Goal: Task Accomplishment & Management: Manage account settings

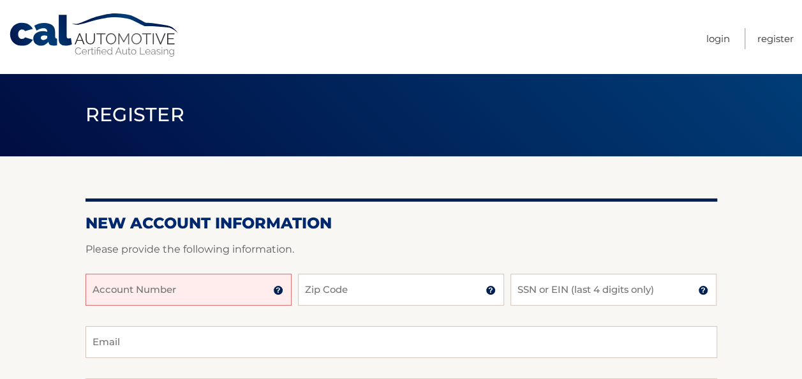
click at [212, 295] on input "Account Number" at bounding box center [188, 290] width 206 height 32
click at [111, 295] on input "444587" at bounding box center [188, 290] width 206 height 32
click at [150, 295] on input "4445587" at bounding box center [188, 290] width 206 height 32
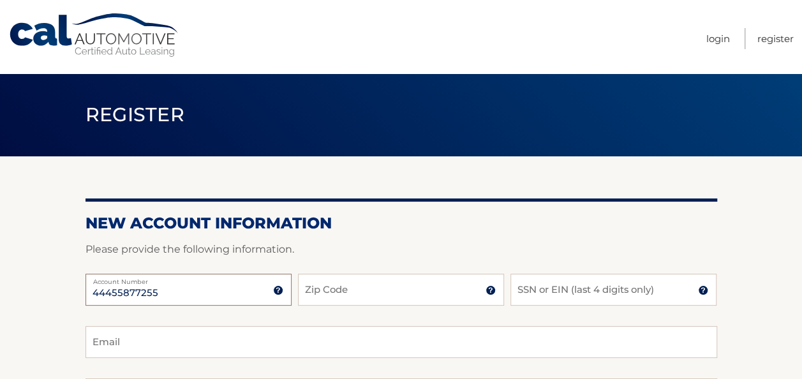
type input "44455877255"
click at [351, 292] on input "Zip Code" at bounding box center [401, 290] width 206 height 32
type input "11747"
drag, startPoint x: 574, startPoint y: 287, endPoint x: 593, endPoint y: 267, distance: 27.1
click at [586, 275] on input "SSN or EIN (last 4 digits only)" at bounding box center [613, 290] width 206 height 32
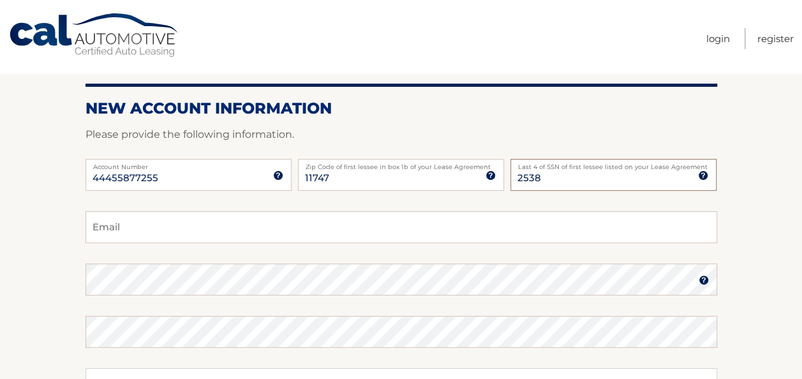
scroll to position [128, 0]
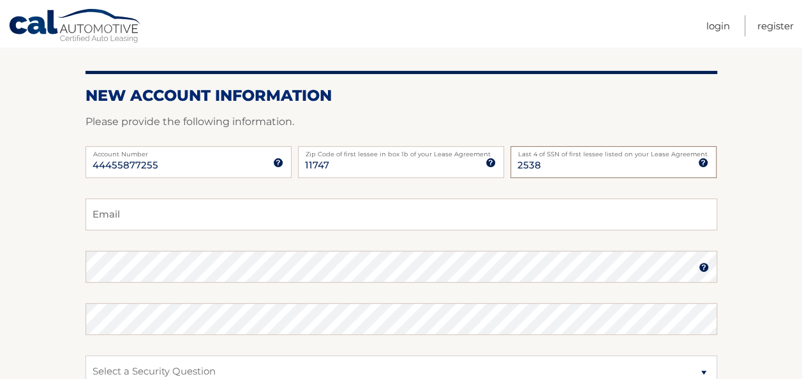
type input "2538"
click at [220, 217] on input "Email" at bounding box center [401, 214] width 632 height 32
type input "mylesm081671@gmail.com"
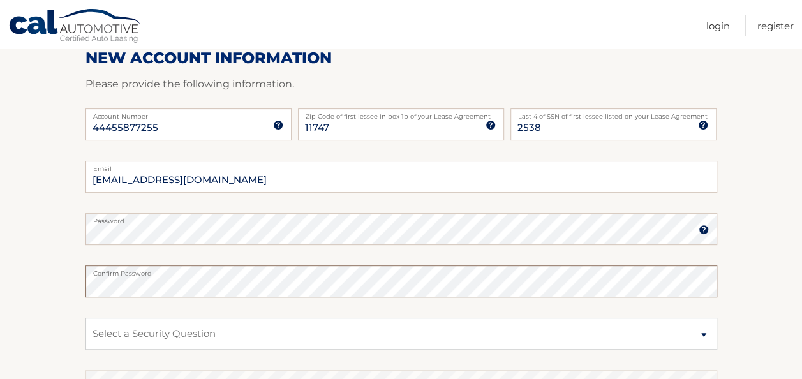
scroll to position [191, 0]
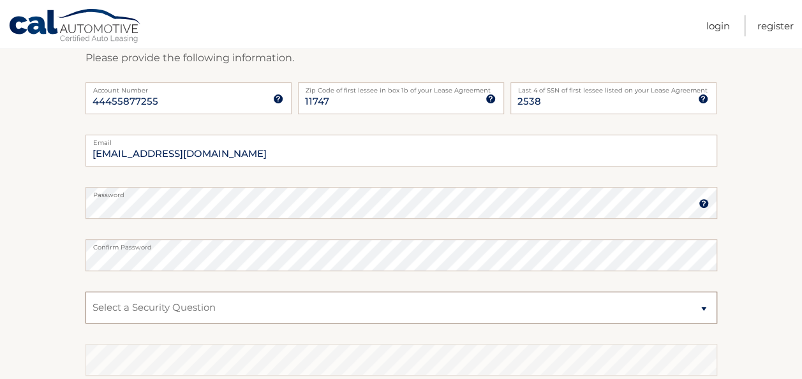
click at [706, 307] on select "Select a Security Question What was the name of your elementary school? What is…" at bounding box center [401, 308] width 632 height 32
select select "1"
click at [85, 292] on select "Select a Security Question What was the name of your elementary school? What is…" at bounding box center [401, 308] width 632 height 32
click at [147, 311] on select "Select a Security Question What was the name of your elementary school? What is…" at bounding box center [401, 308] width 632 height 32
click at [85, 292] on select "Select a Security Question What was the name of your elementary school? What is…" at bounding box center [401, 308] width 632 height 32
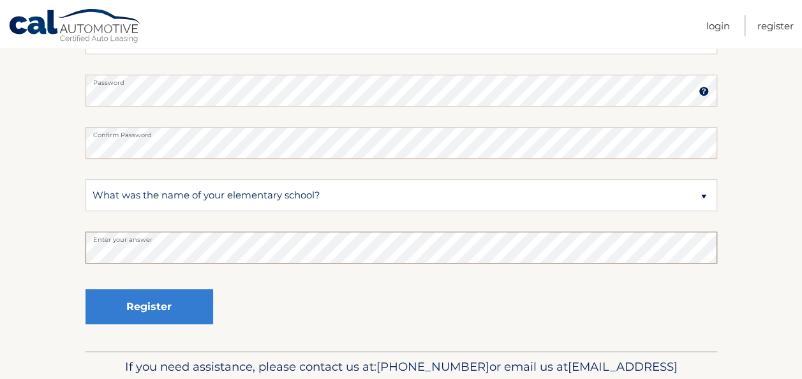
scroll to position [319, 0]
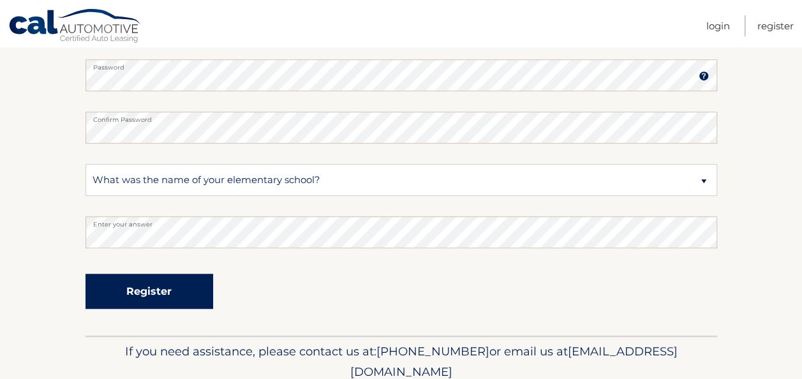
click at [158, 295] on button "Register" at bounding box center [149, 291] width 128 height 35
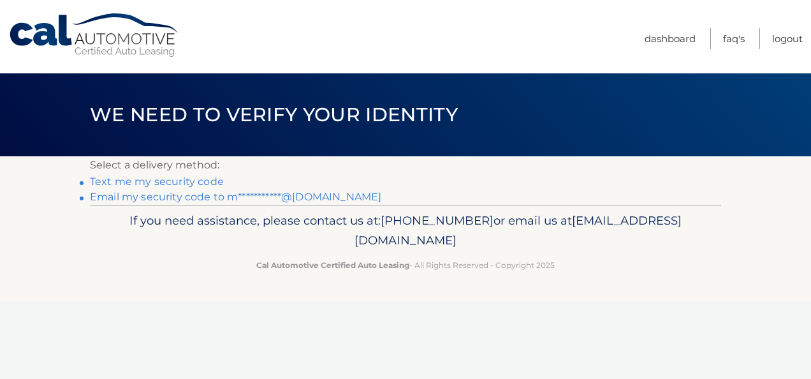
click at [186, 181] on link "Text me my security code" at bounding box center [157, 181] width 134 height 12
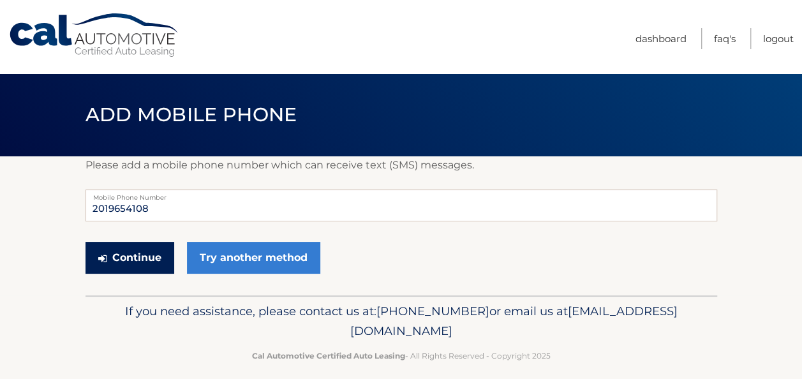
click at [137, 259] on button "Continue" at bounding box center [129, 258] width 89 height 32
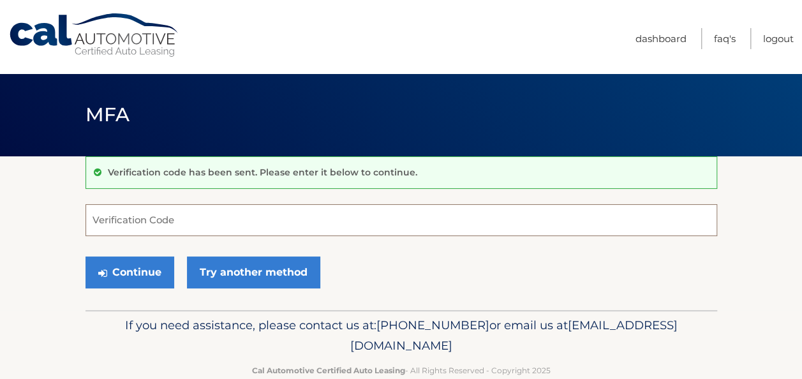
click at [170, 221] on input "Verification Code" at bounding box center [401, 220] width 632 height 32
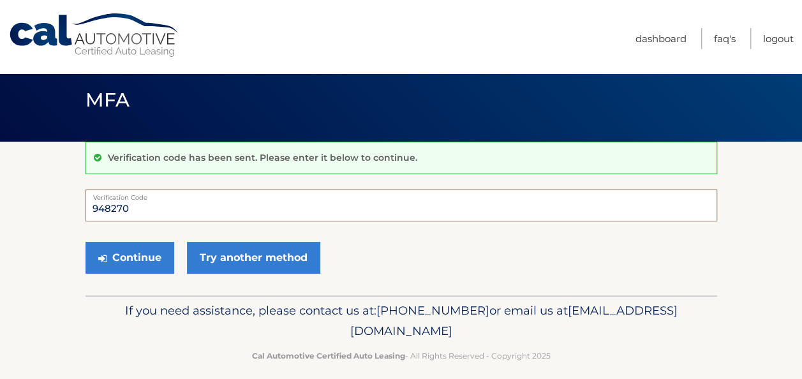
scroll to position [27, 0]
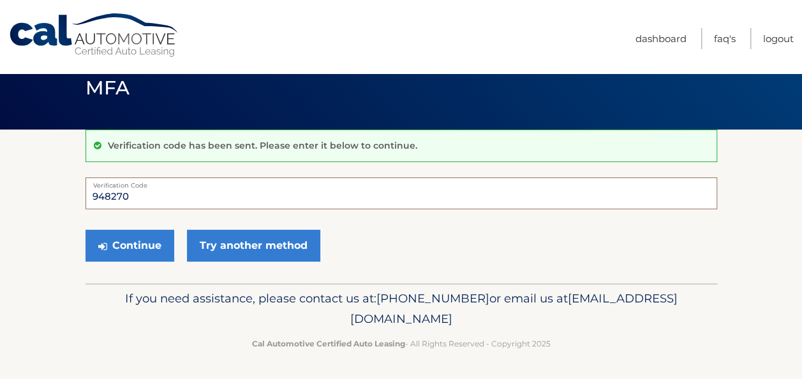
type input "948270"
click at [85, 230] on button "Continue" at bounding box center [129, 246] width 89 height 32
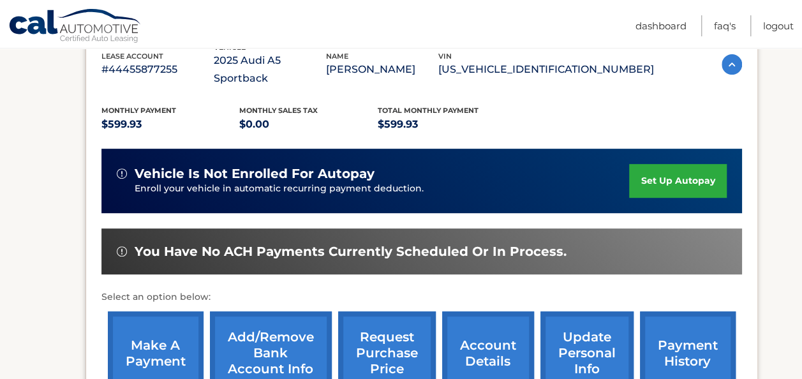
scroll to position [255, 0]
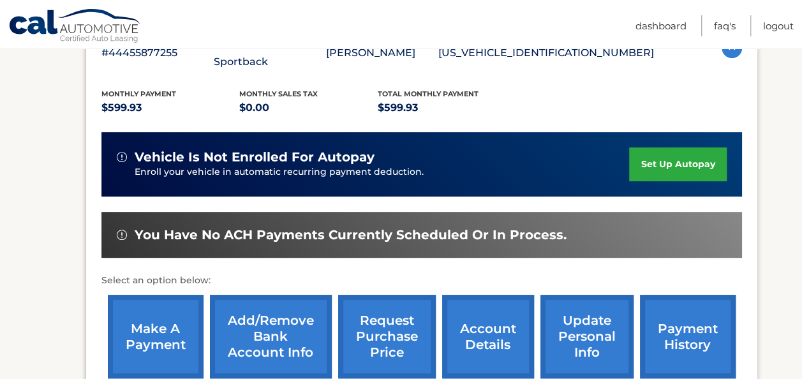
click at [167, 320] on link "make a payment" at bounding box center [156, 337] width 96 height 84
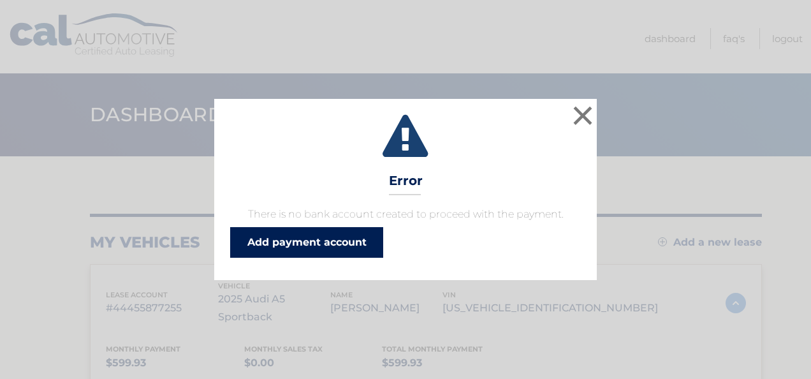
click at [310, 247] on link "Add payment account" at bounding box center [306, 242] width 153 height 31
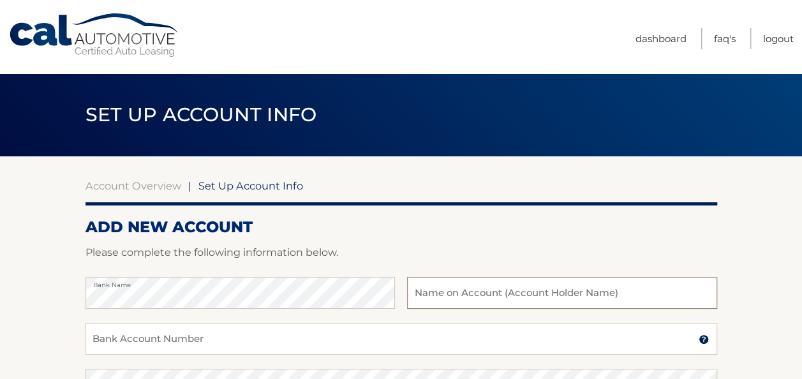
click at [547, 295] on input "text" at bounding box center [561, 293] width 309 height 32
type input "Myles Moskowitz"
click at [154, 339] on input "Bank Account Number" at bounding box center [401, 339] width 632 height 32
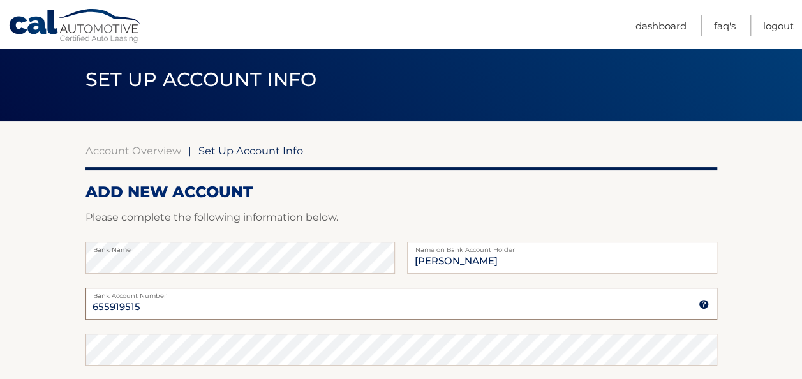
scroll to position [64, 0]
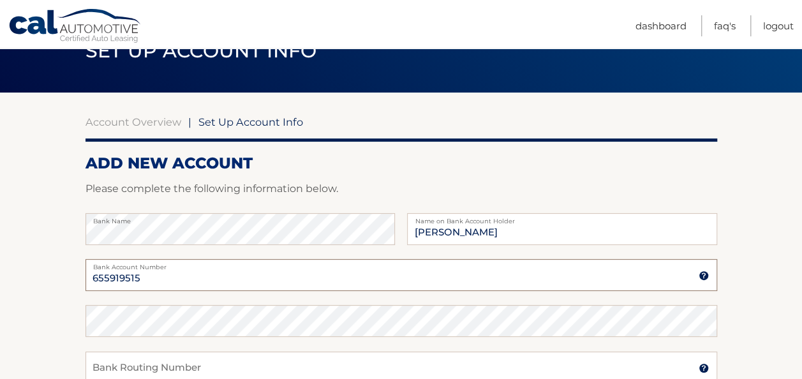
type input "655919515"
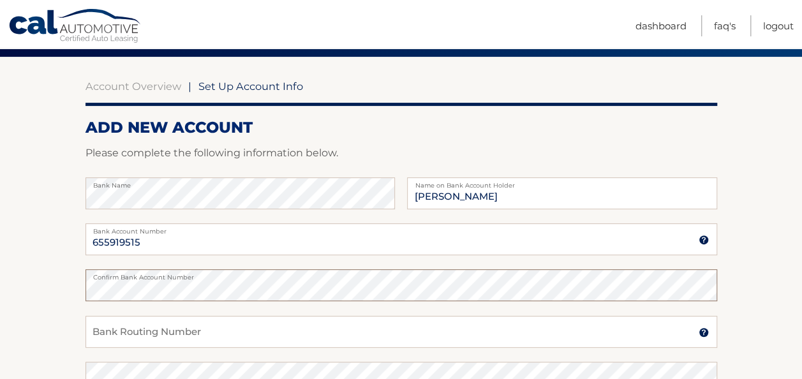
scroll to position [128, 0]
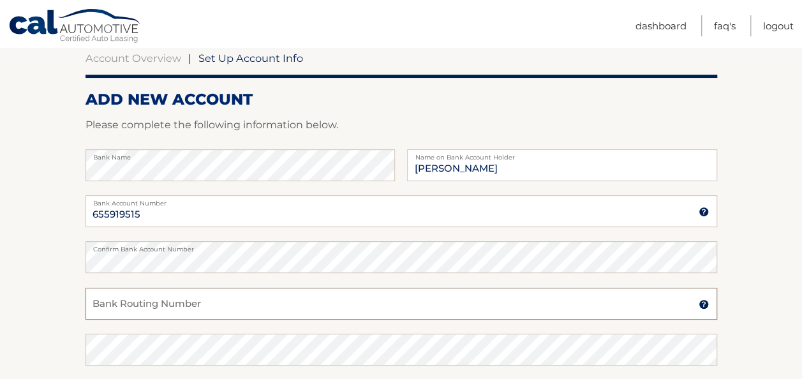
click at [198, 307] on input "Bank Routing Number" at bounding box center [401, 304] width 632 height 32
type input "021000021"
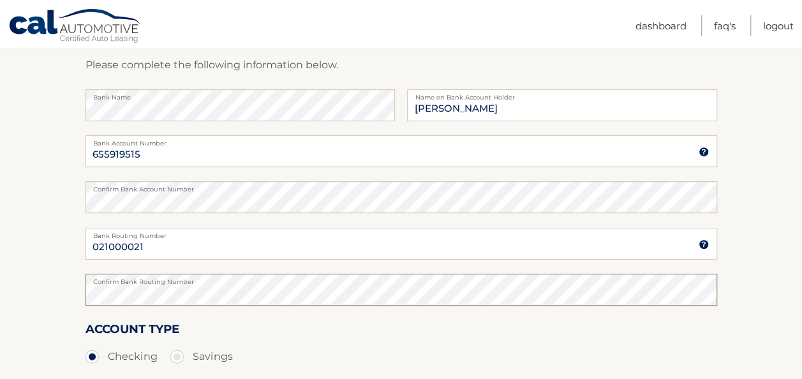
scroll to position [255, 0]
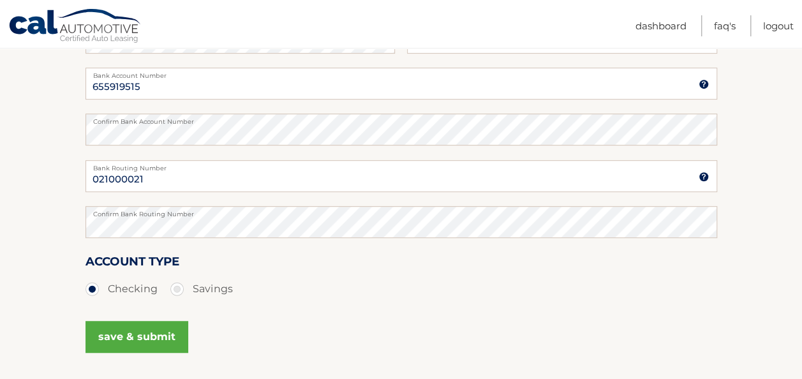
click at [129, 334] on button "save & submit" at bounding box center [136, 337] width 103 height 32
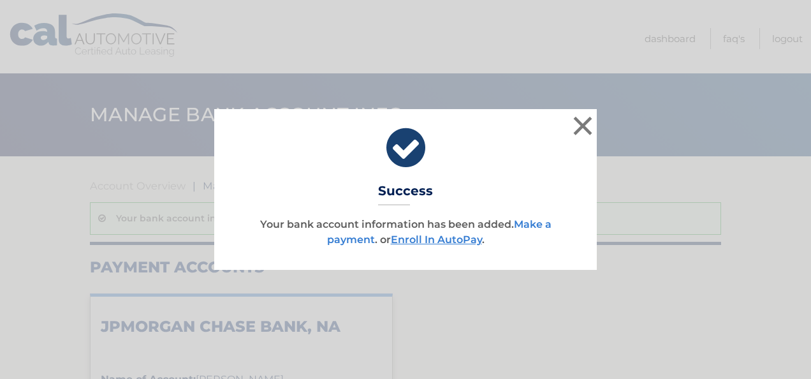
click at [539, 223] on link "Make a payment" at bounding box center [439, 231] width 225 height 27
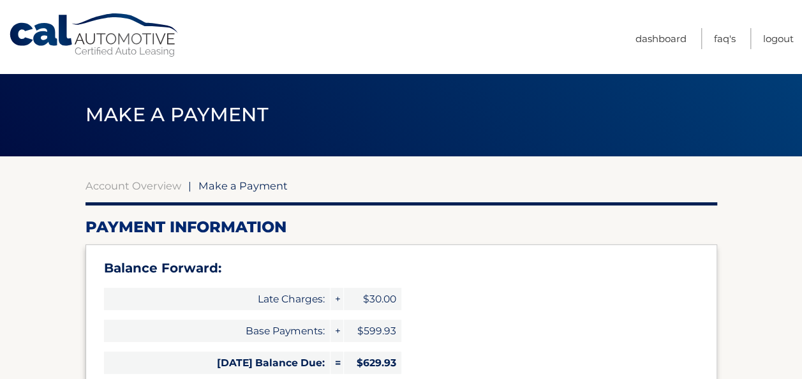
select select "ZGUxMGJjYWYtOGEzNy00OGM2LWE0ZDAtOTcxZDVmMmY5ZGEw"
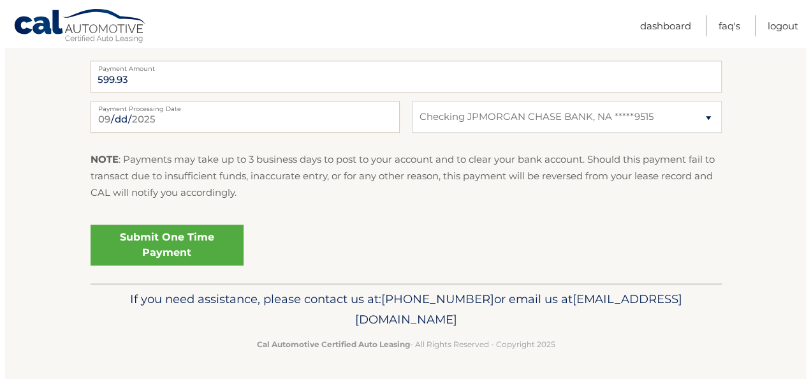
scroll to position [618, 0]
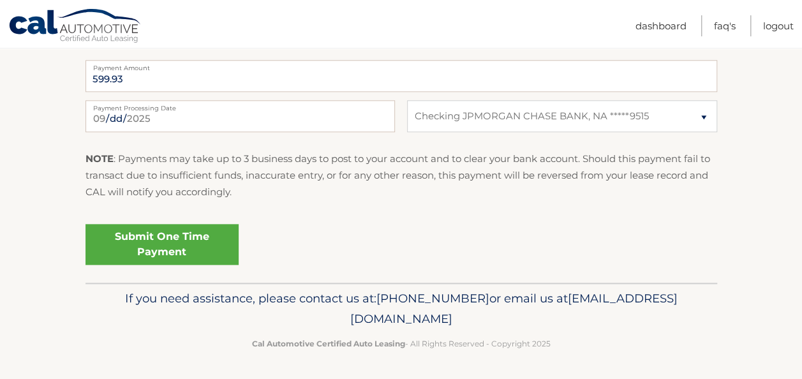
click at [158, 244] on link "Submit One Time Payment" at bounding box center [161, 244] width 153 height 41
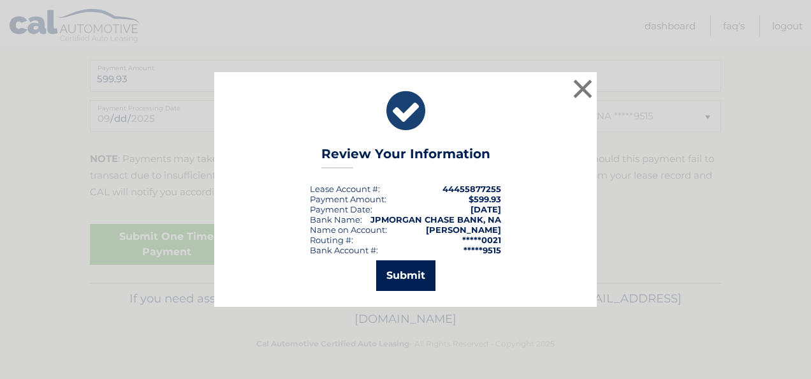
click at [413, 274] on button "Submit" at bounding box center [405, 275] width 59 height 31
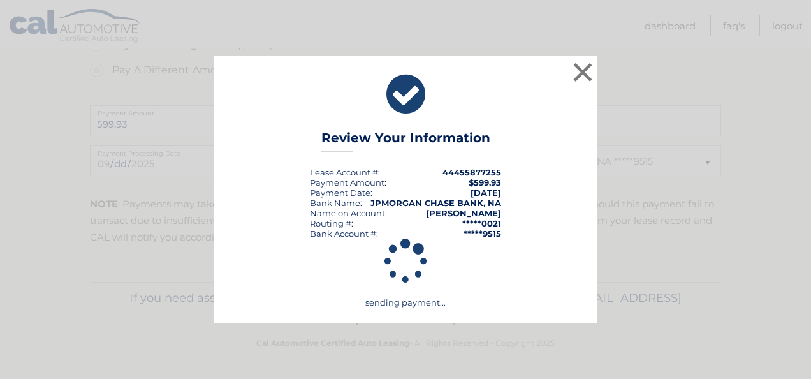
scroll to position [572, 0]
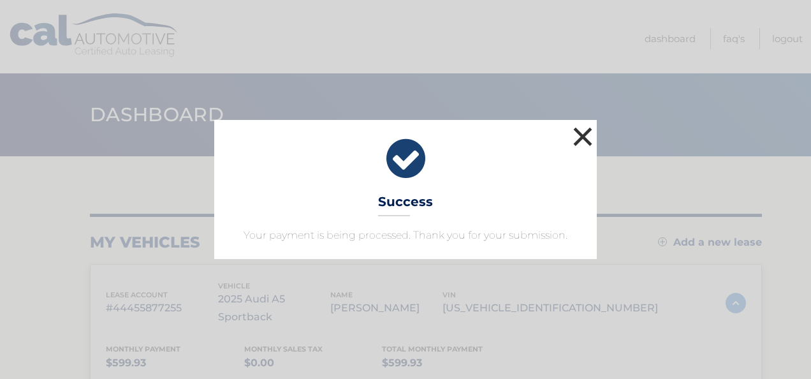
click at [587, 133] on button "×" at bounding box center [583, 137] width 26 height 26
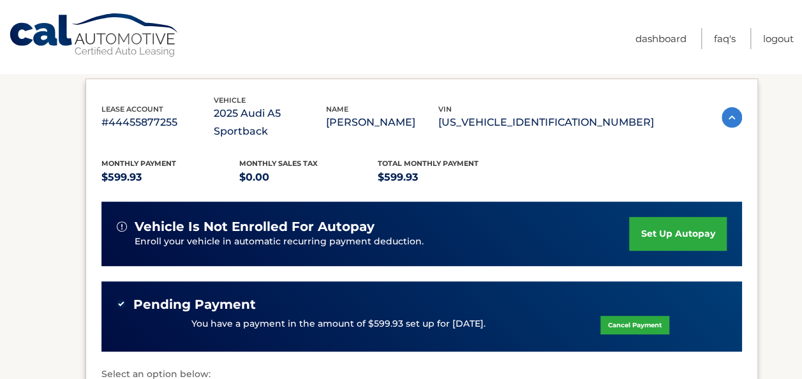
scroll to position [191, 0]
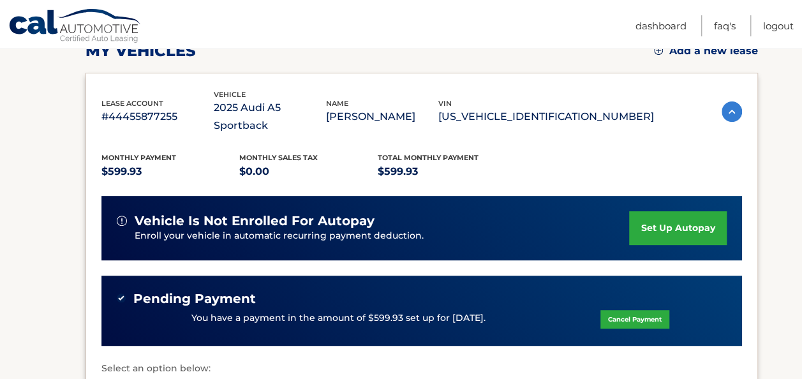
click at [679, 211] on link "set up autopay" at bounding box center [677, 228] width 97 height 34
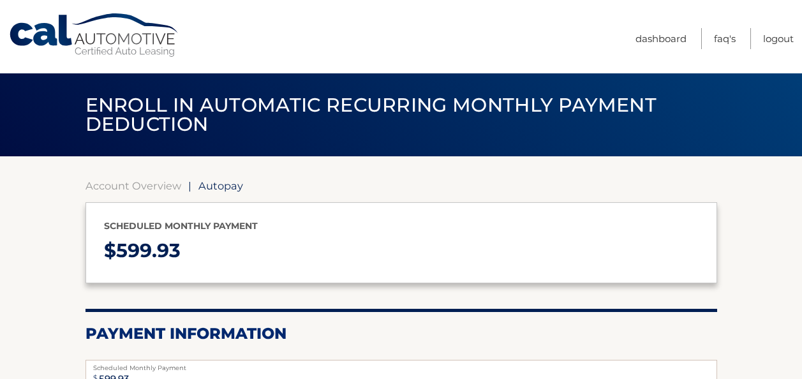
select select "ZGUxMGJjYWYtOGEzNy00OGM2LWE0ZDAtOTcxZDVmMmY5ZGEw"
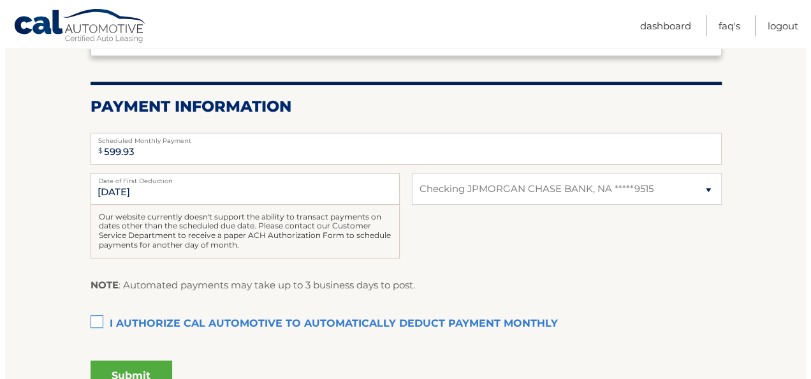
scroll to position [255, 0]
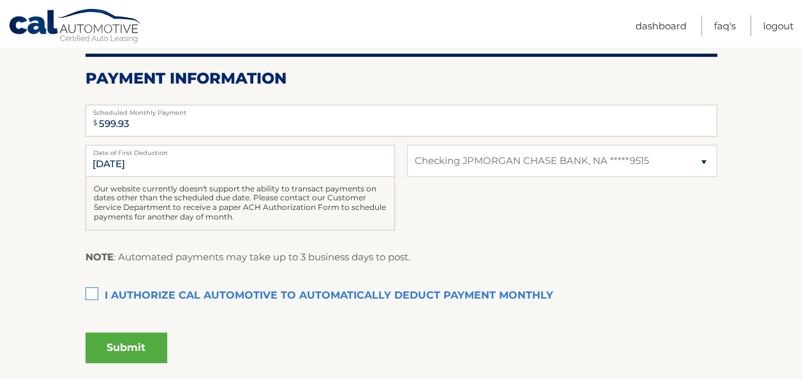
click at [93, 295] on label "I authorize cal automotive to automatically deduct payment monthly This checkbo…" at bounding box center [401, 296] width 632 height 26
click at [0, 0] on input "I authorize cal automotive to automatically deduct payment monthly This checkbo…" at bounding box center [0, 0] width 0 height 0
click at [129, 344] on button "Submit" at bounding box center [126, 347] width 82 height 31
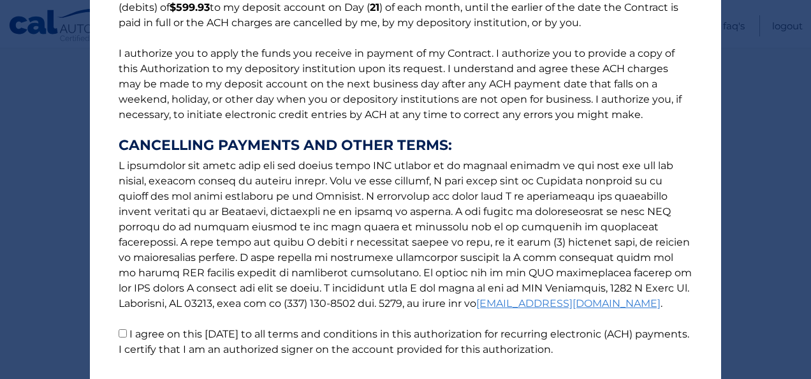
scroll to position [223, 0]
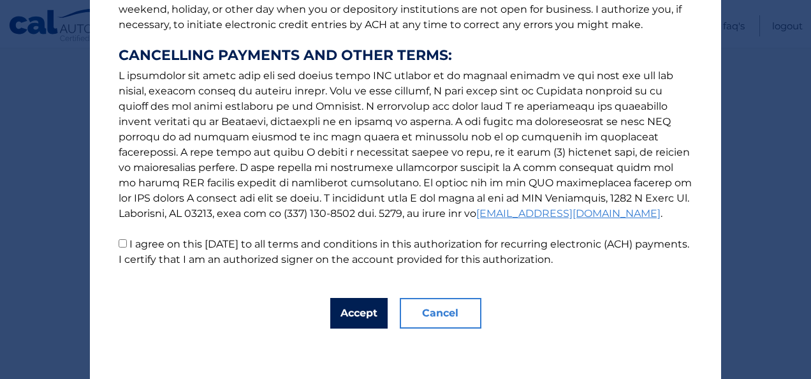
click at [352, 314] on button "Accept" at bounding box center [358, 313] width 57 height 31
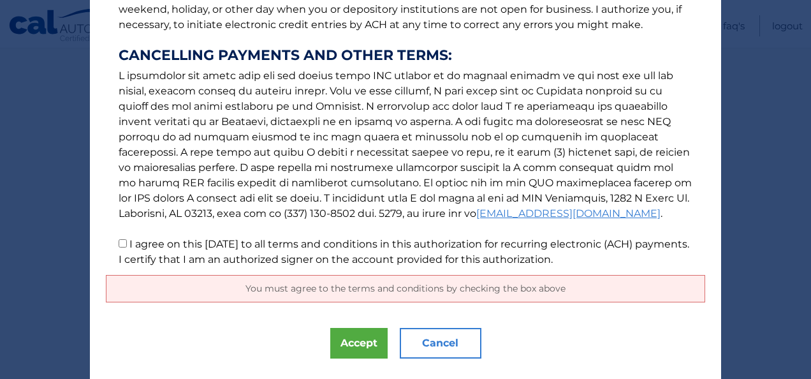
click at [122, 241] on p "The words "I" "me" and "my" mean any identified Customer who signs this Authori…" at bounding box center [406, 35] width 600 height 464
click at [121, 246] on input "I agree on this [DATE] to all terms and conditions in this authorization for re…" at bounding box center [123, 243] width 8 height 8
checkbox input "true"
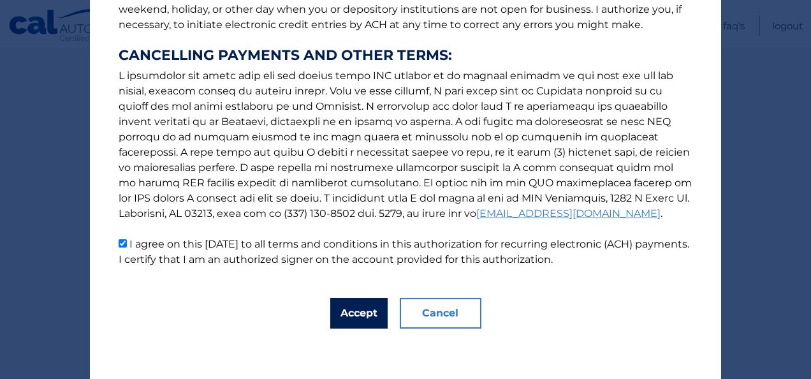
click at [353, 320] on button "Accept" at bounding box center [358, 313] width 57 height 31
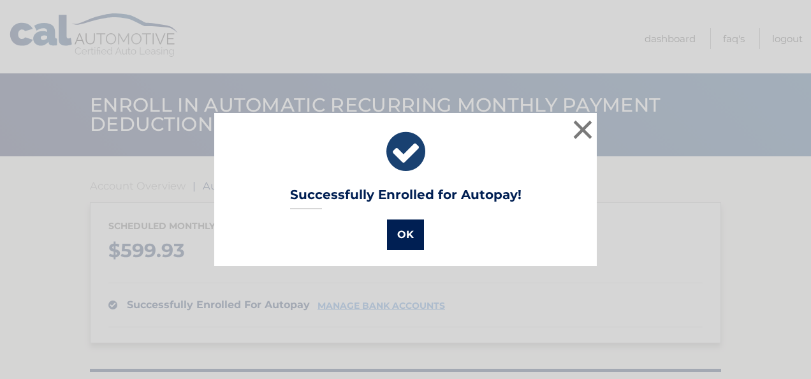
click at [398, 235] on button "OK" at bounding box center [405, 234] width 37 height 31
